Goal: Task Accomplishment & Management: Use online tool/utility

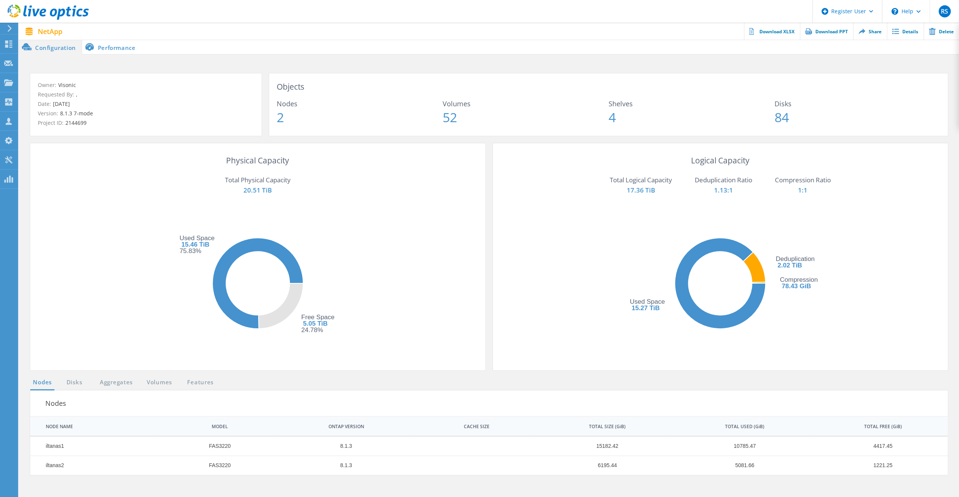
click at [79, 376] on div "Physical Capacity Total Physical Capacity 20.51 TiB Free Space 5.05 TiB 24.78% …" at bounding box center [489, 260] width 932 height 234
click at [78, 378] on link "Disks" at bounding box center [74, 382] width 20 height 9
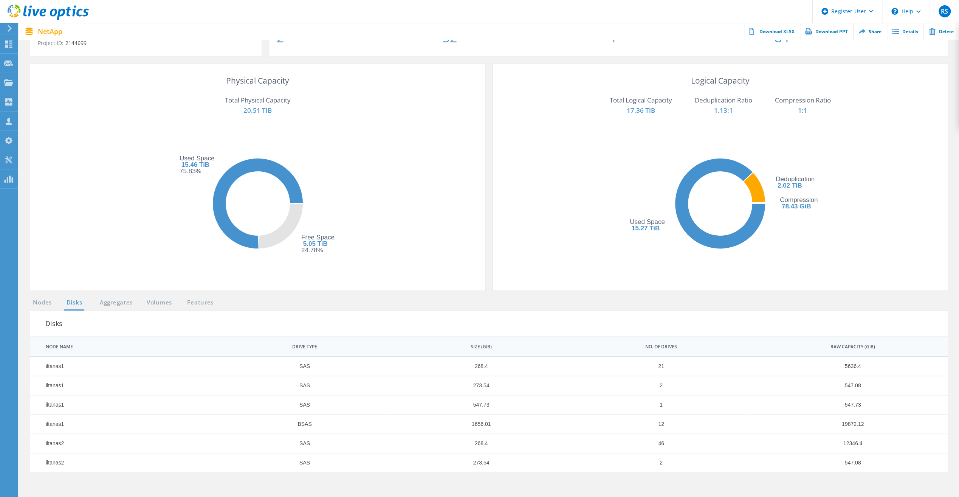
scroll to position [113, 0]
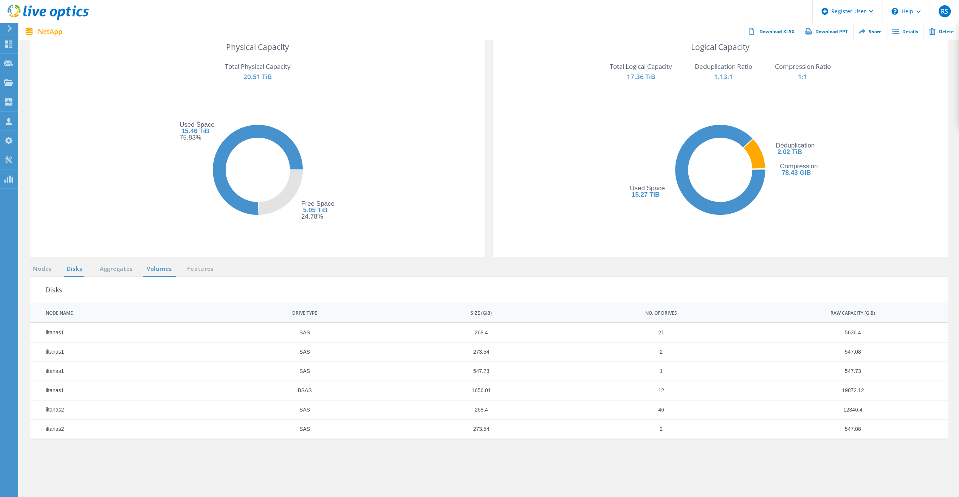
click at [163, 265] on link "Volumes" at bounding box center [159, 268] width 33 height 9
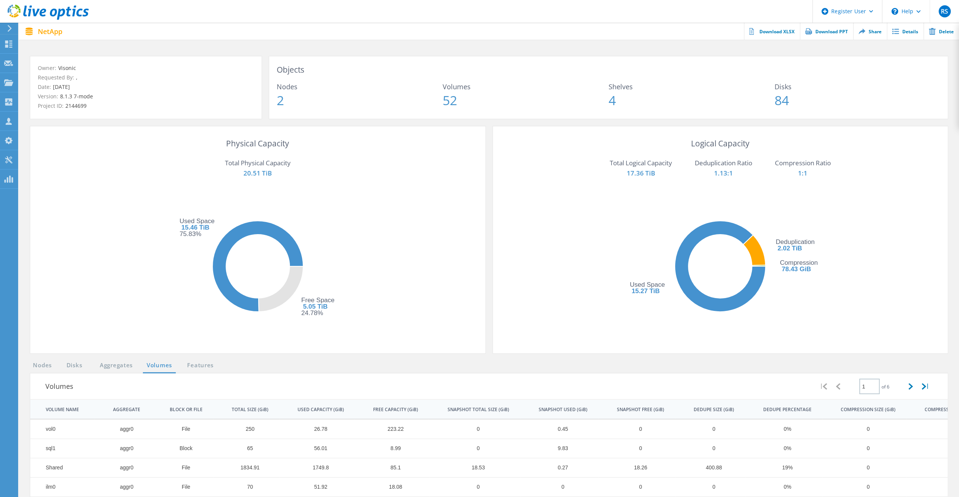
scroll to position [0, 0]
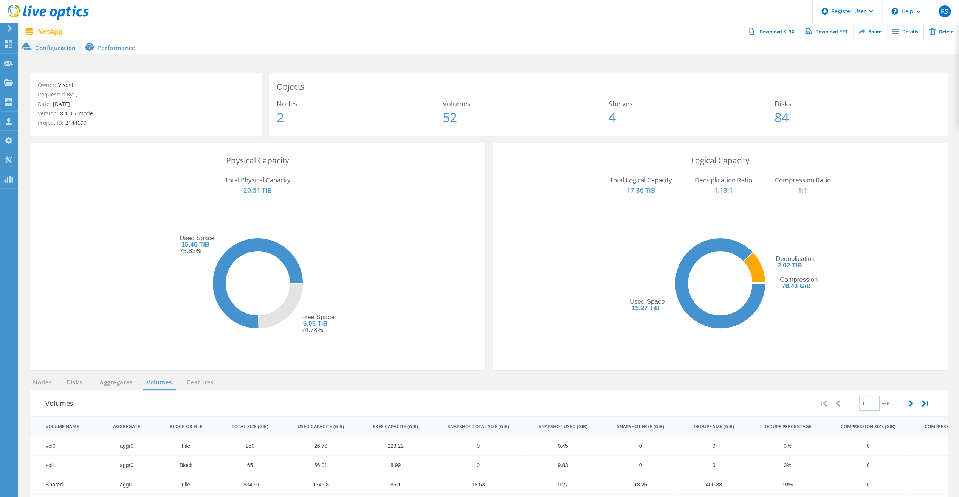
click at [121, 47] on li "Performance" at bounding box center [111, 46] width 59 height 15
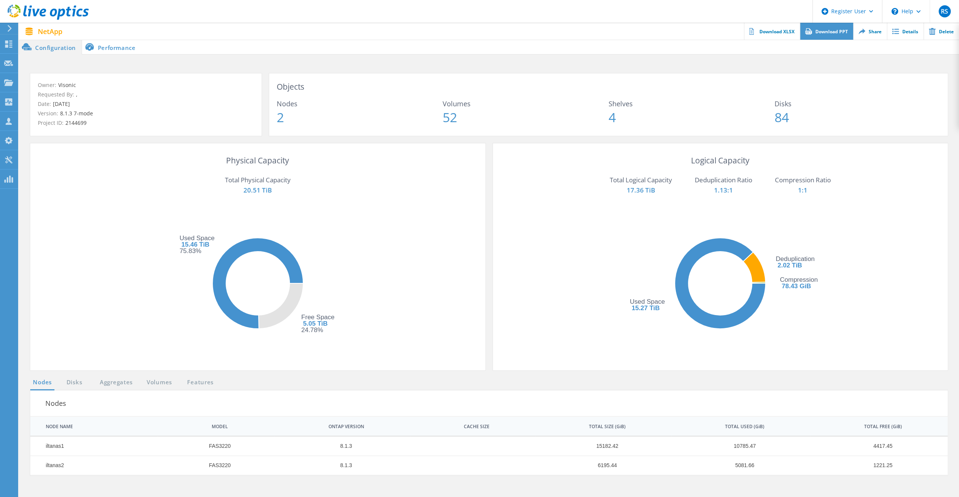
click at [807, 28] on icon at bounding box center [808, 31] width 7 height 6
click at [780, 27] on link "Download XLSX" at bounding box center [772, 31] width 56 height 17
